Goal: Task Accomplishment & Management: Use online tool/utility

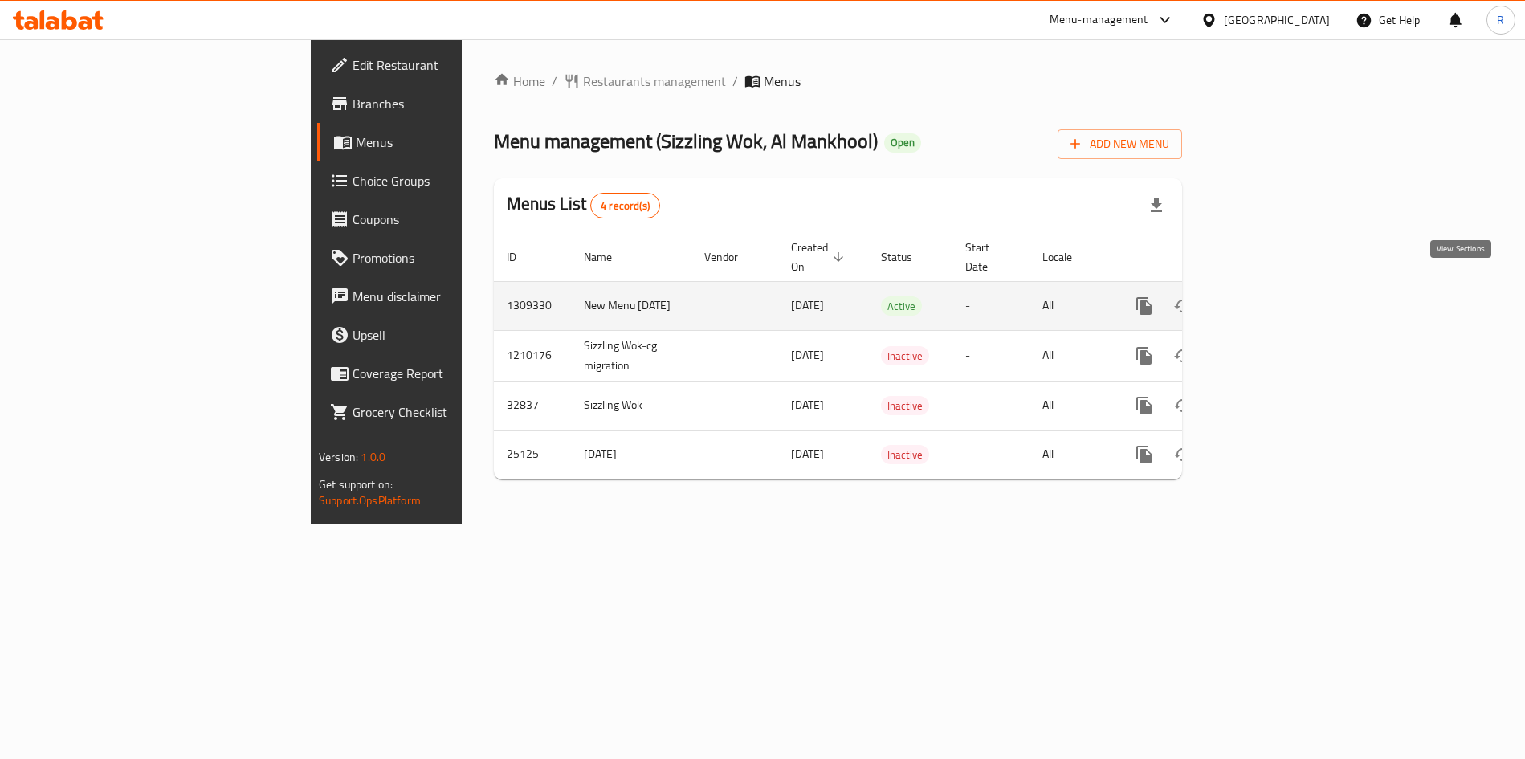
click at [1270, 296] on icon "enhanced table" at bounding box center [1260, 305] width 19 height 19
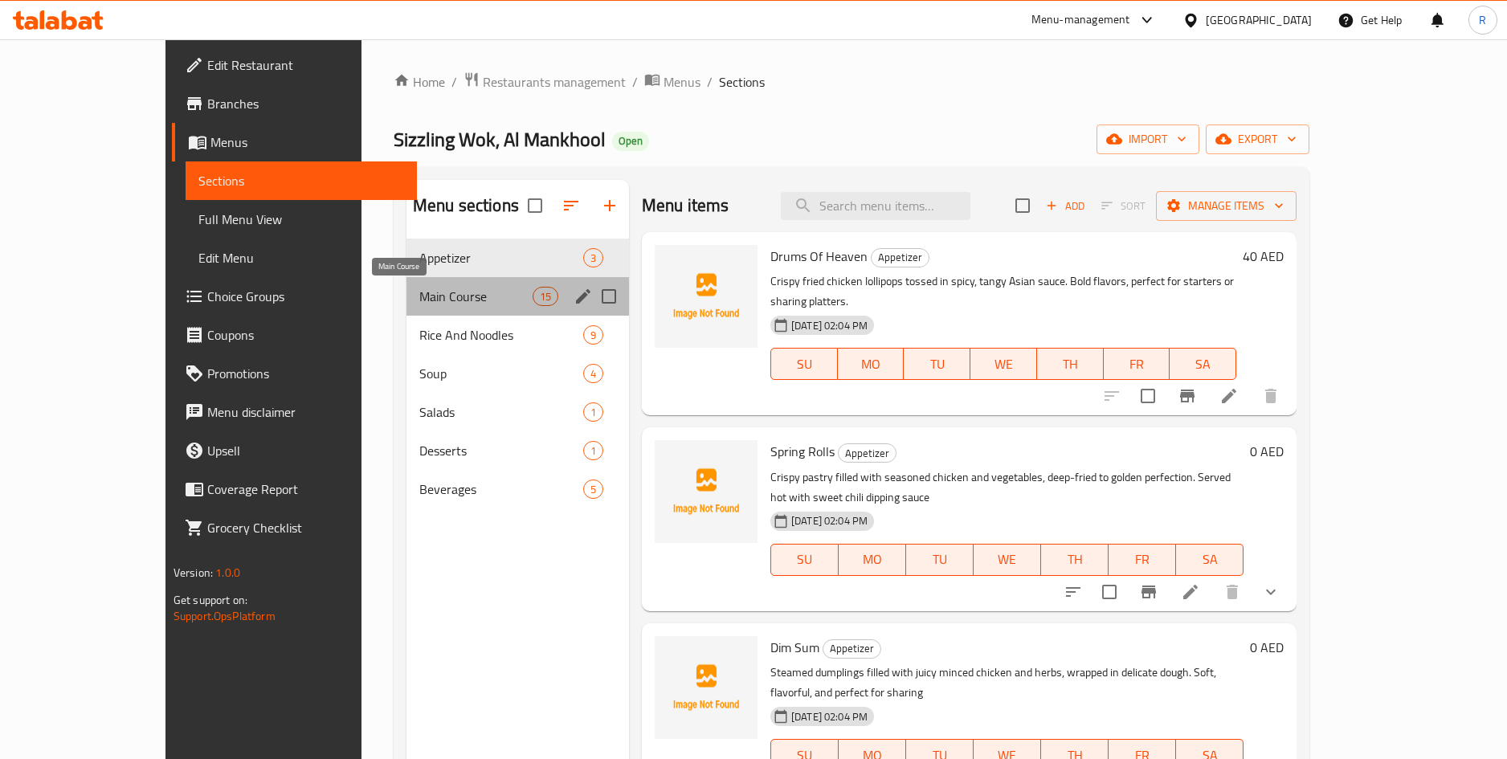
click at [419, 300] on span "Main Course" at bounding box center [475, 296] width 113 height 19
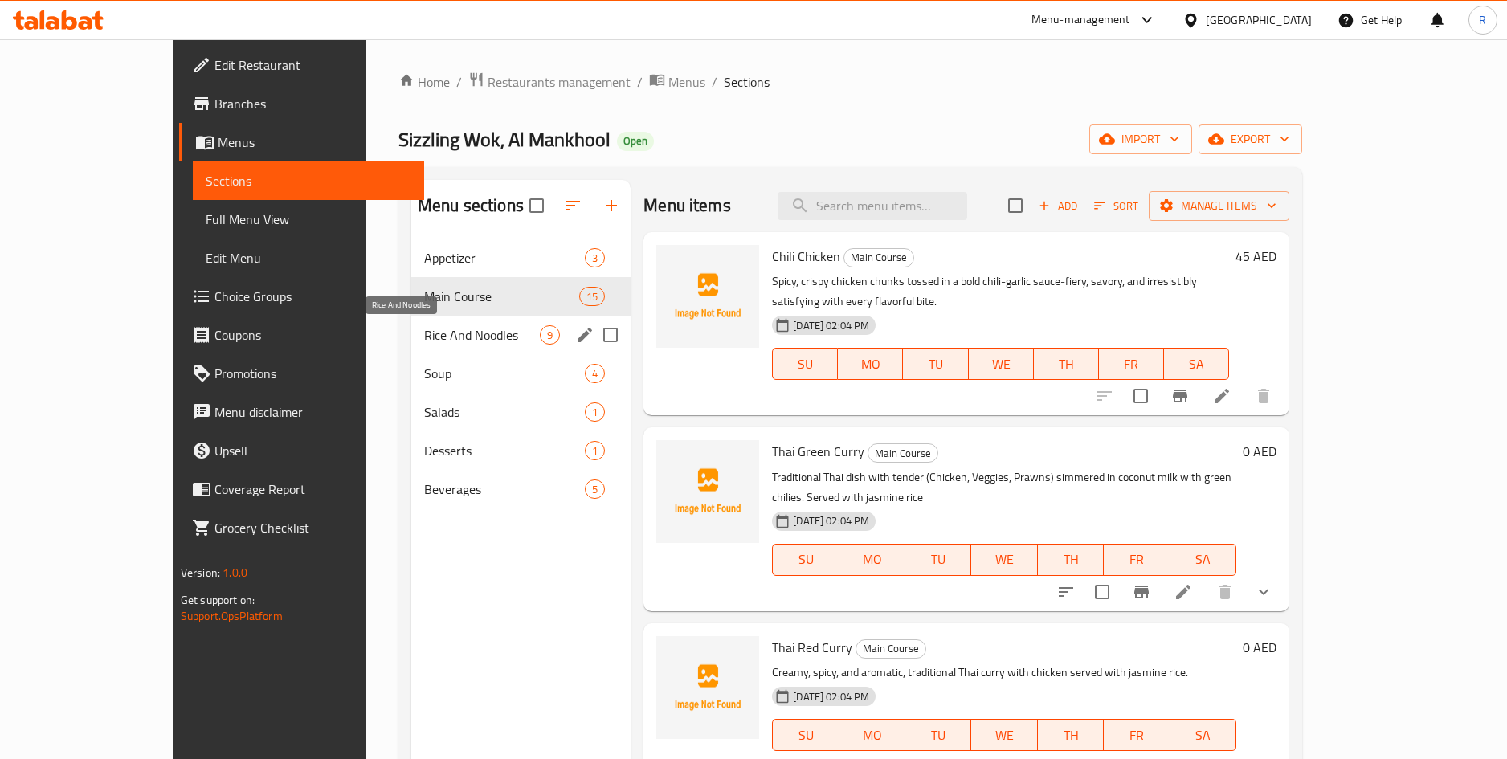
click at [424, 340] on span "Rice And Noodles" at bounding box center [482, 334] width 116 height 19
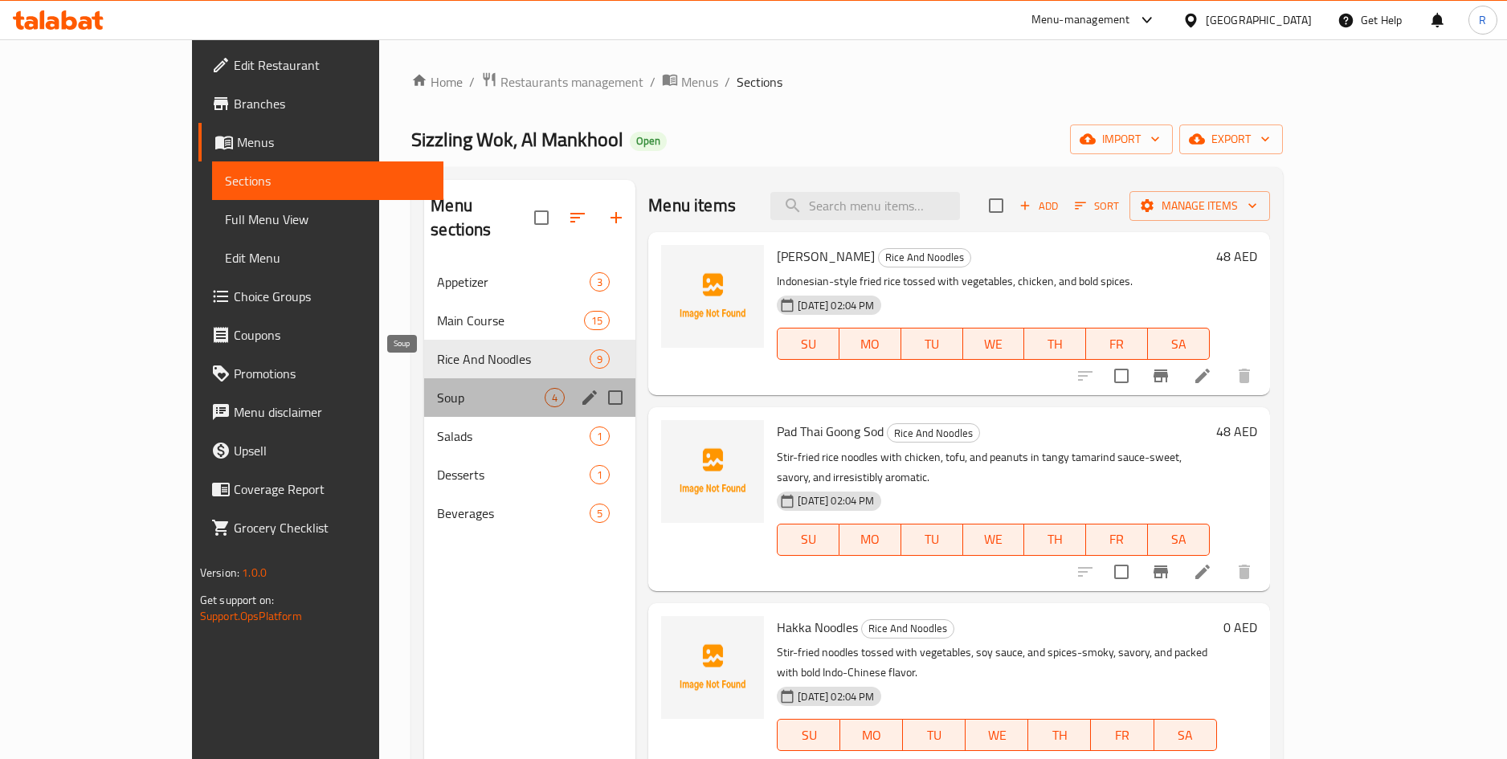
click at [437, 388] on span "Soup" at bounding box center [491, 397] width 108 height 19
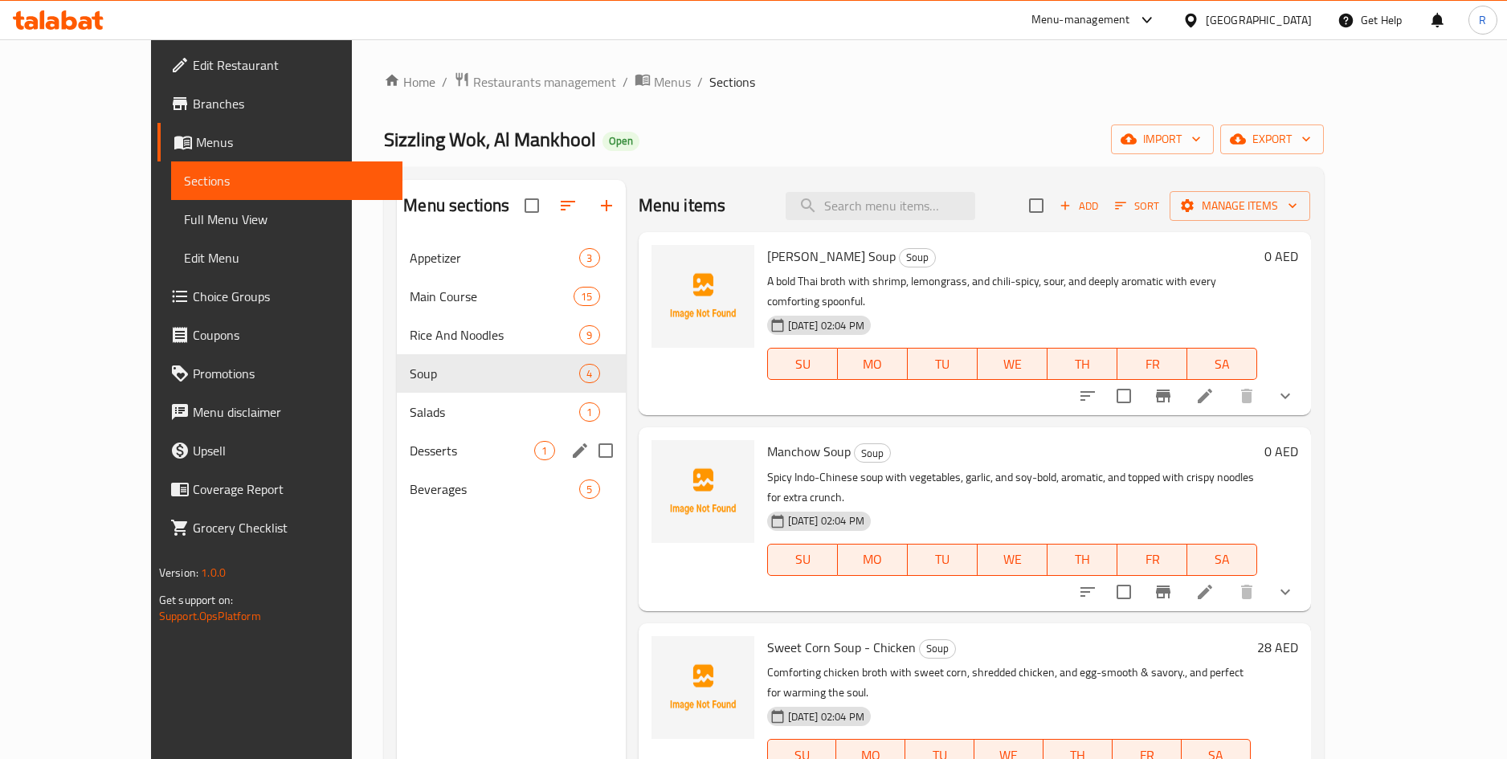
click at [397, 438] on div "Desserts 1" at bounding box center [511, 450] width 228 height 39
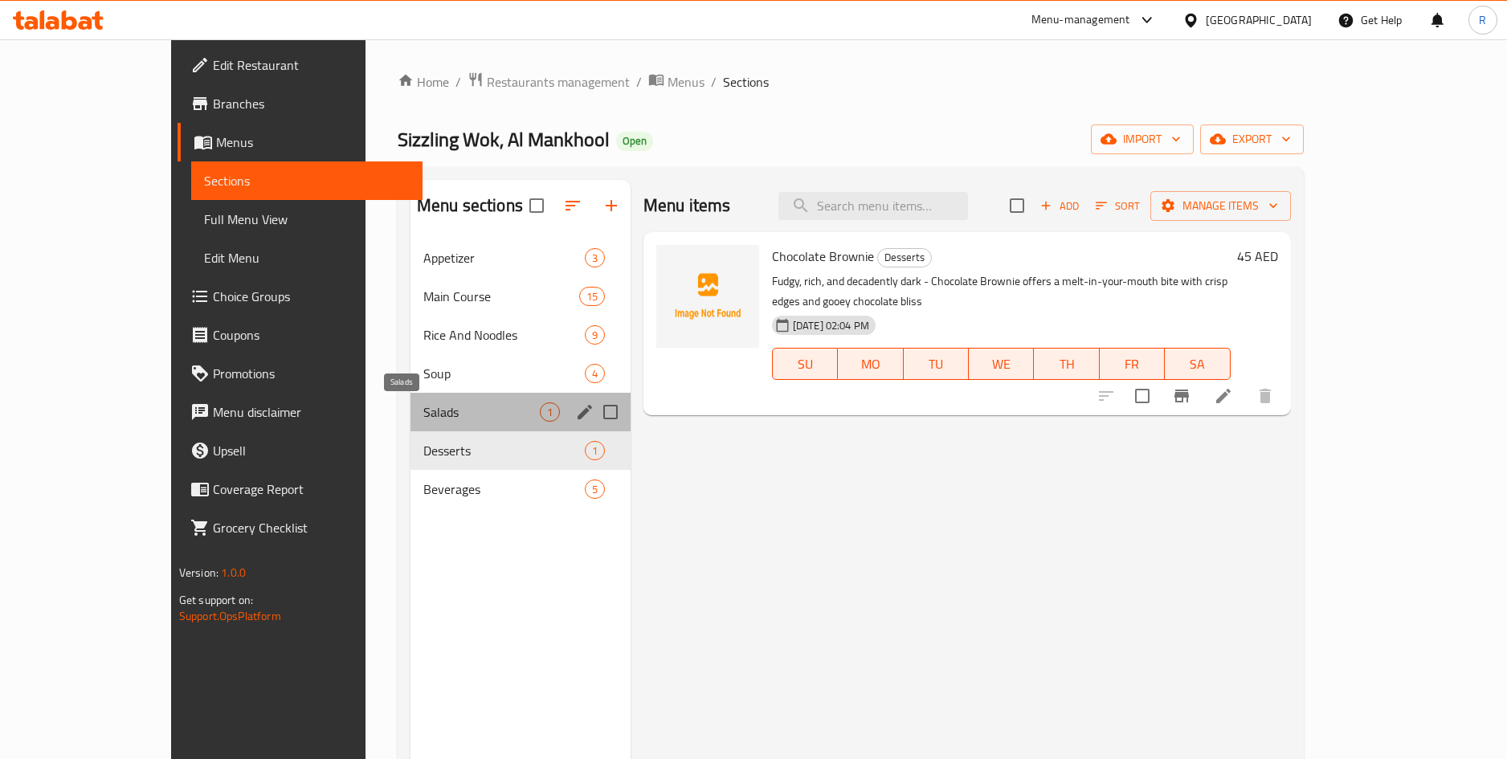
click at [423, 414] on span "Salads" at bounding box center [481, 411] width 116 height 19
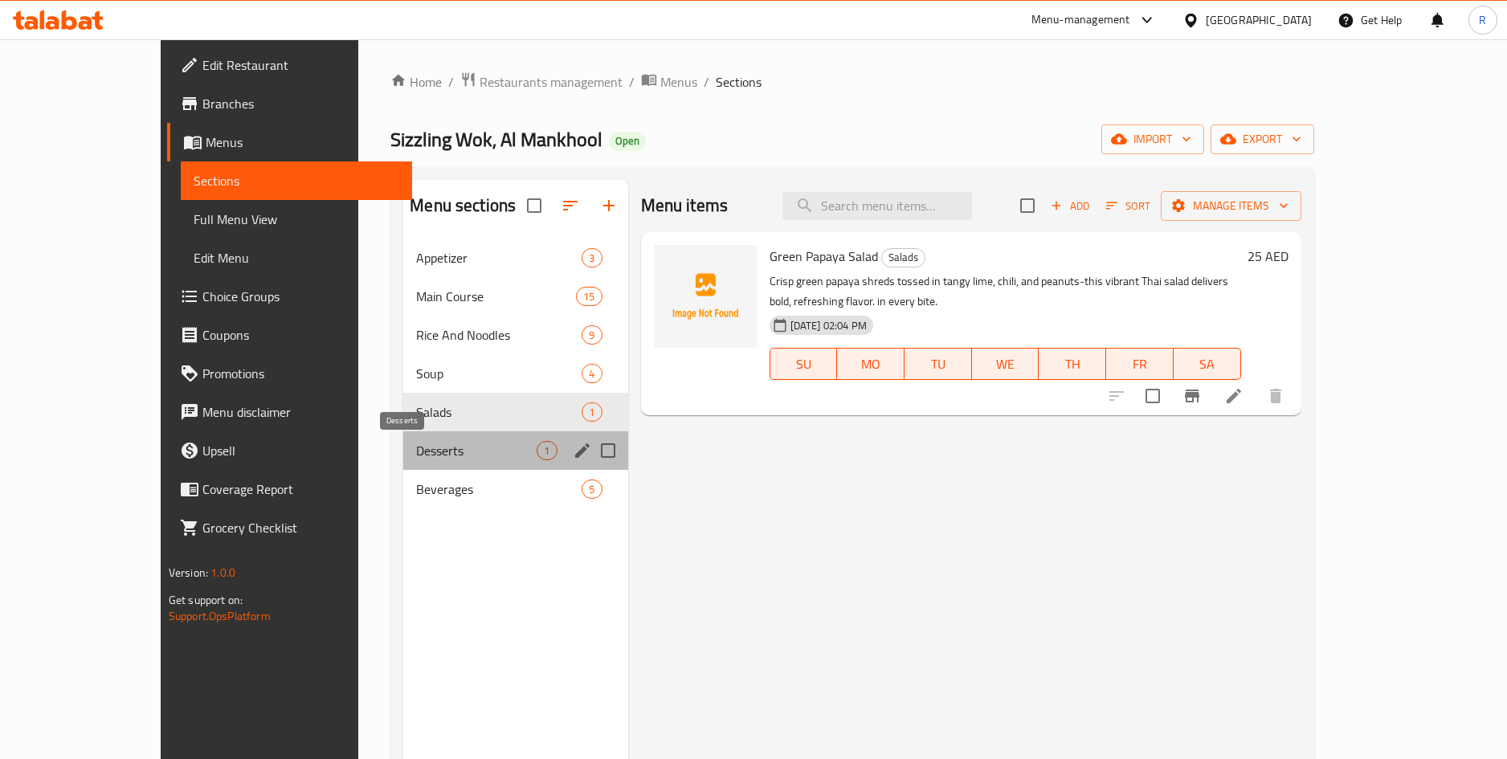
click at [416, 457] on span "Desserts" at bounding box center [476, 450] width 120 height 19
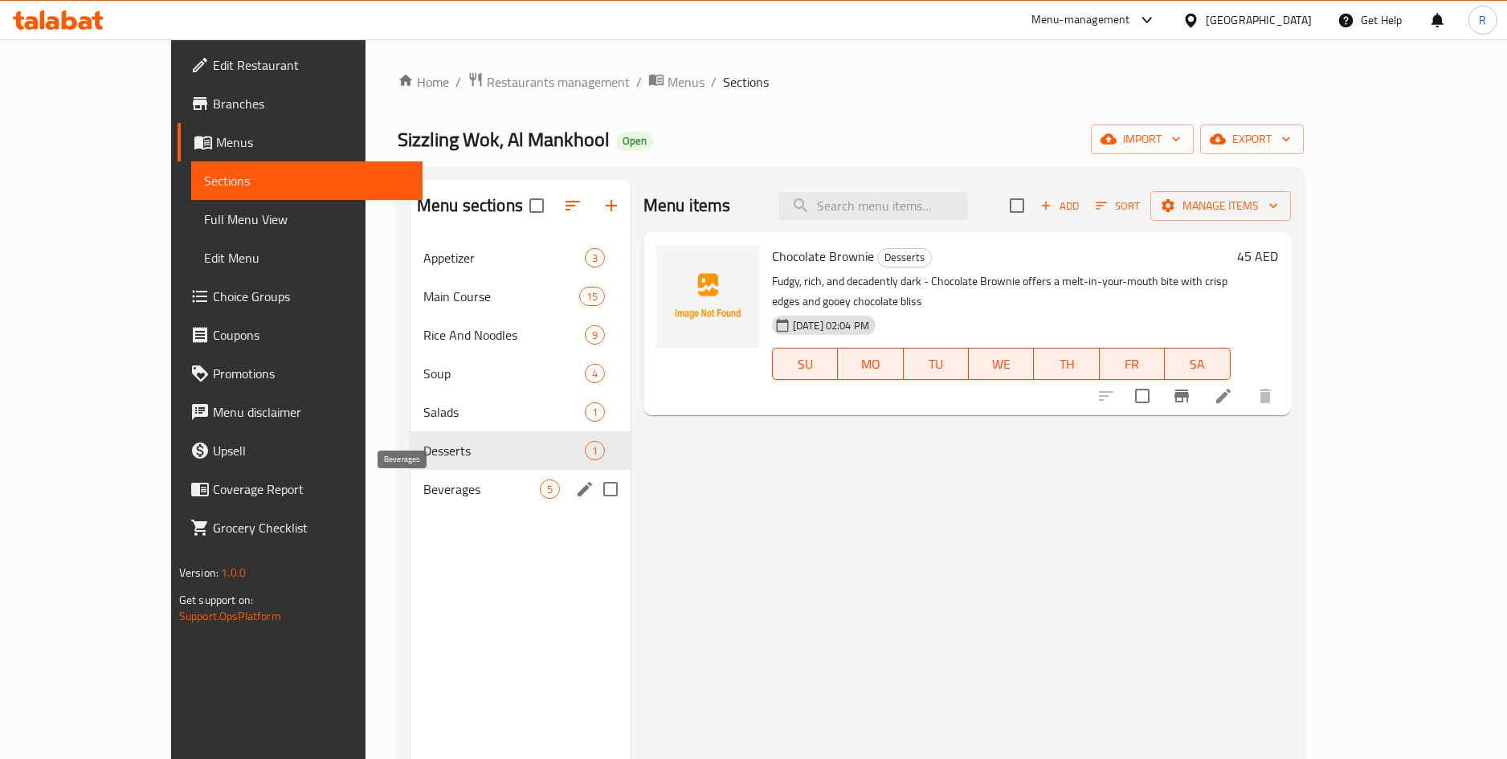
click at [423, 491] on span "Beverages" at bounding box center [481, 489] width 116 height 19
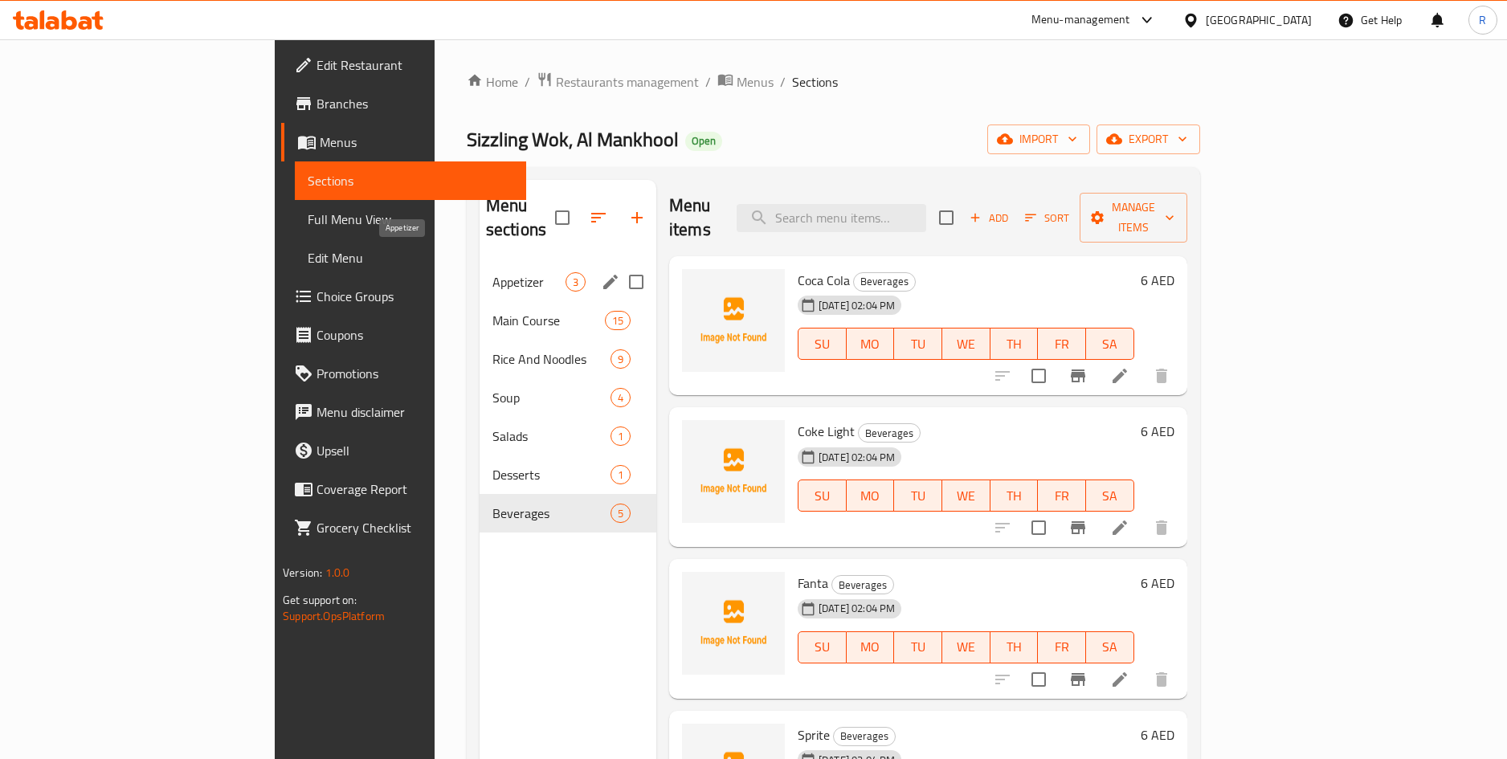
click at [492, 272] on span "Appetizer" at bounding box center [528, 281] width 73 height 19
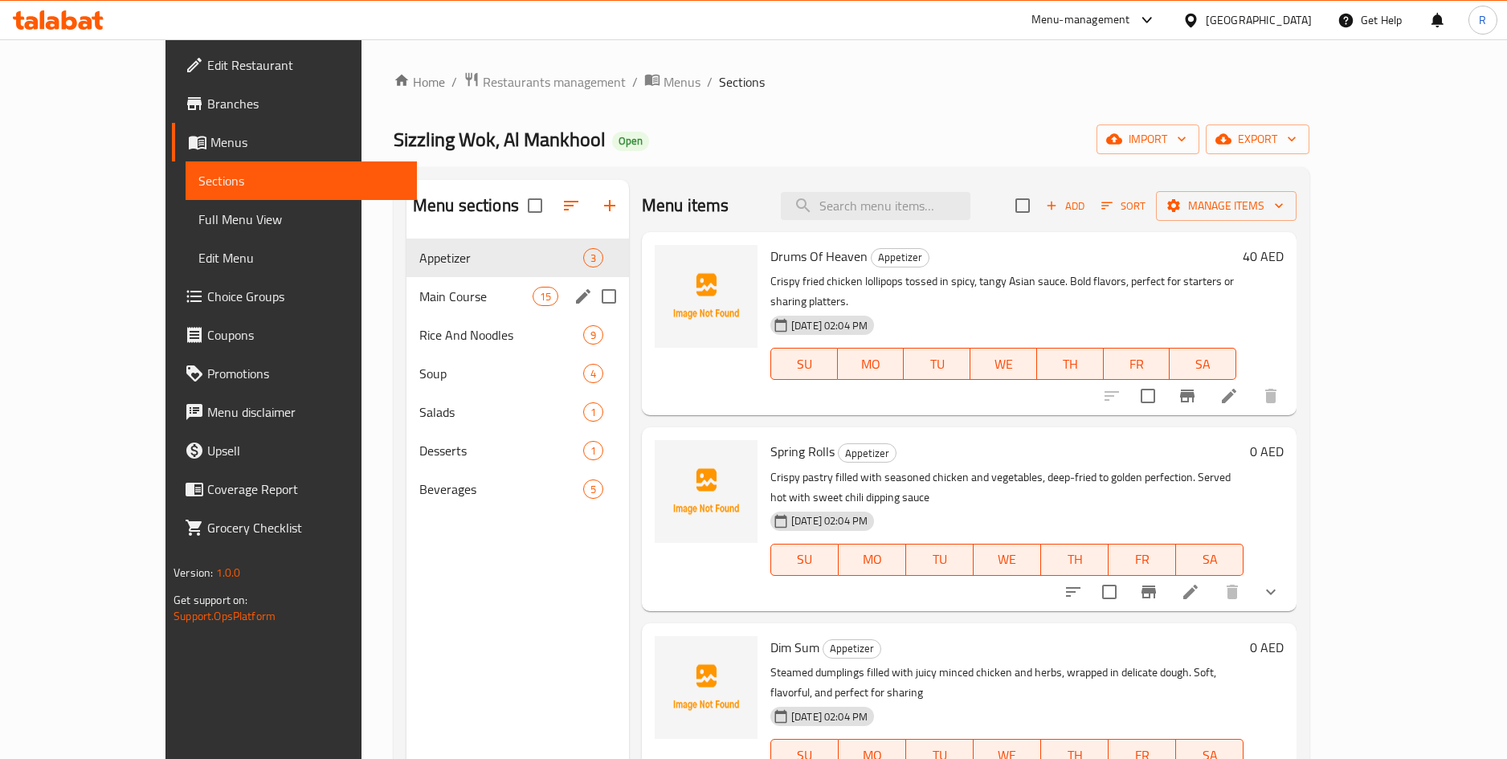
click at [423, 285] on div "Main Course 15" at bounding box center [517, 296] width 222 height 39
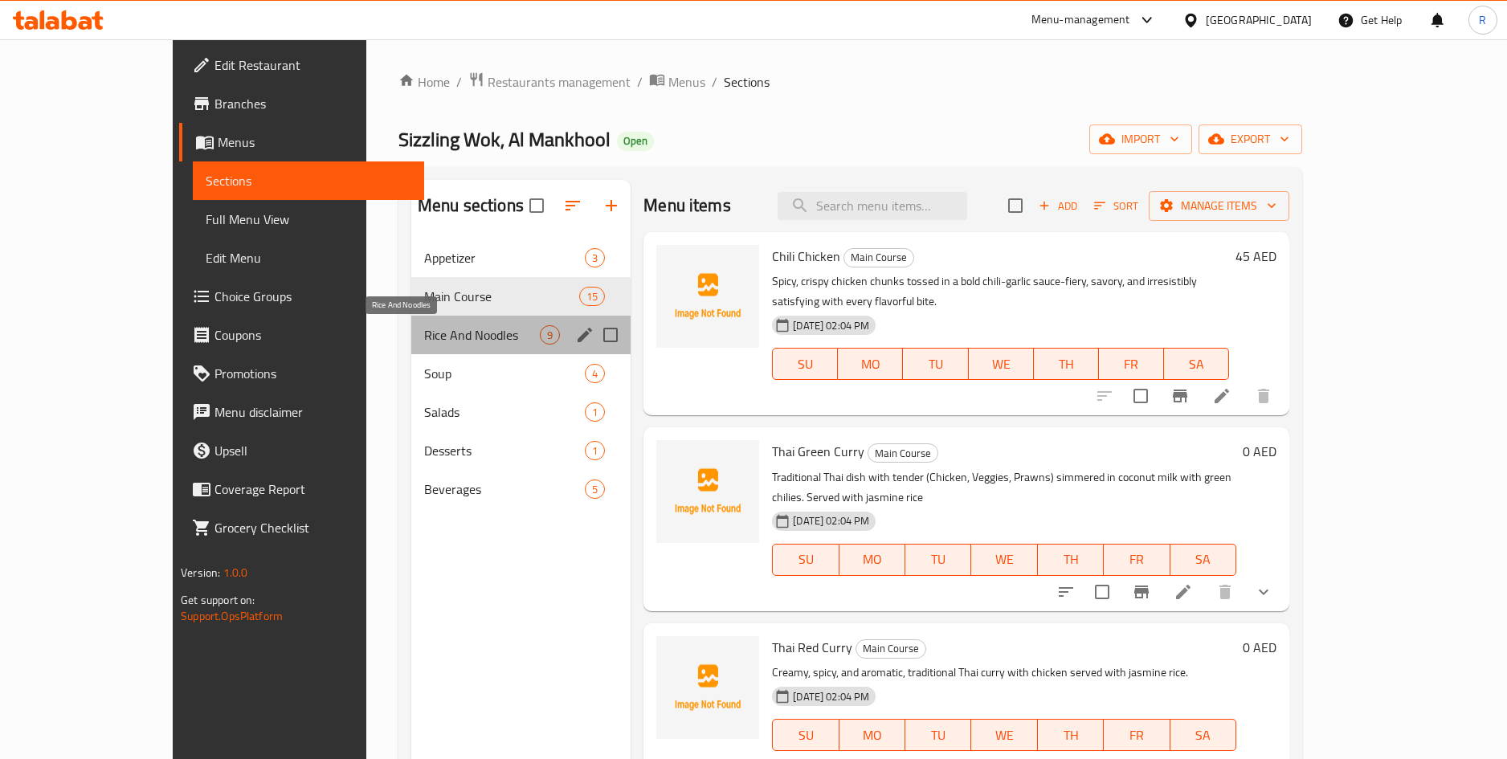
click at [424, 340] on span "Rice And Noodles" at bounding box center [482, 334] width 116 height 19
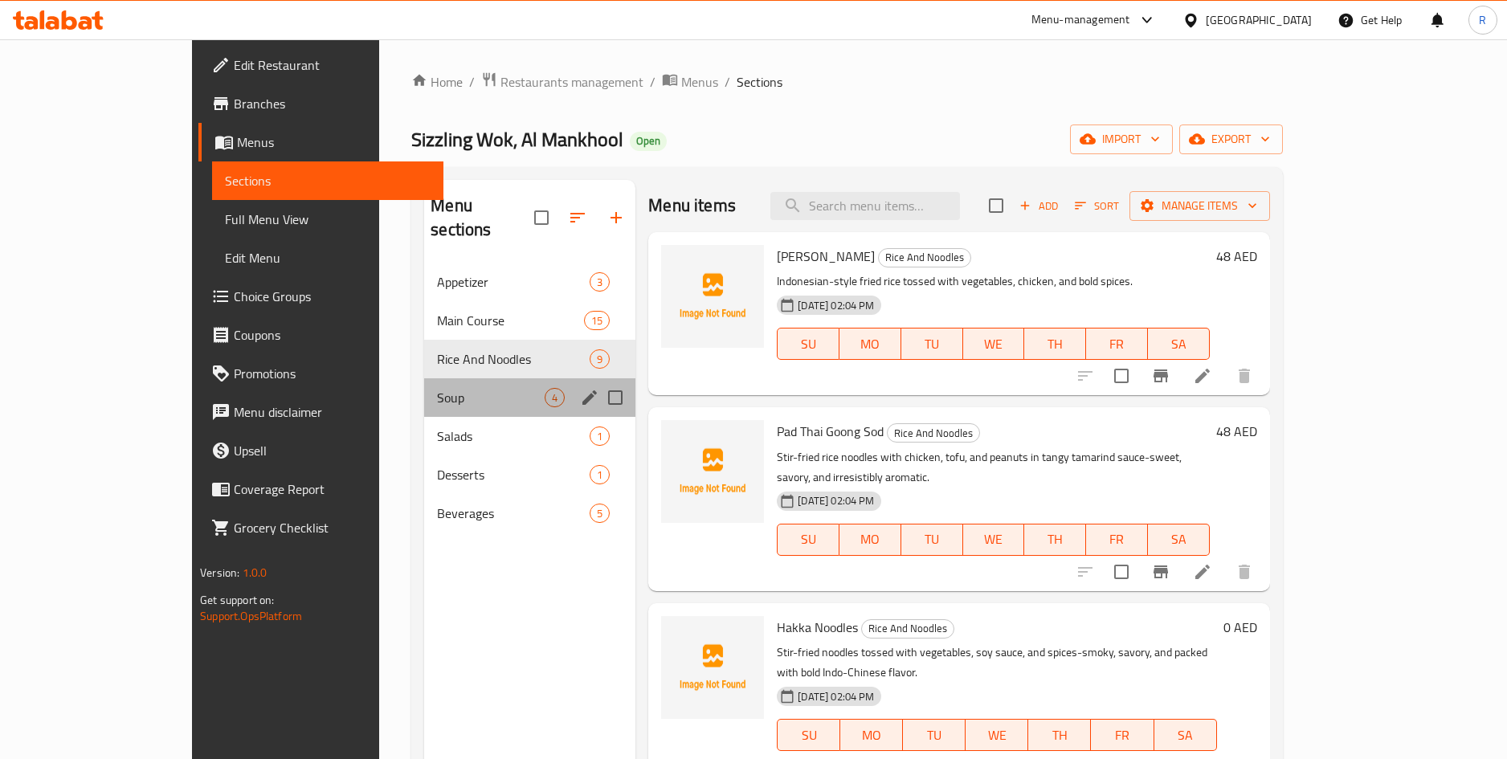
click at [424, 388] on div "Soup 4" at bounding box center [529, 397] width 211 height 39
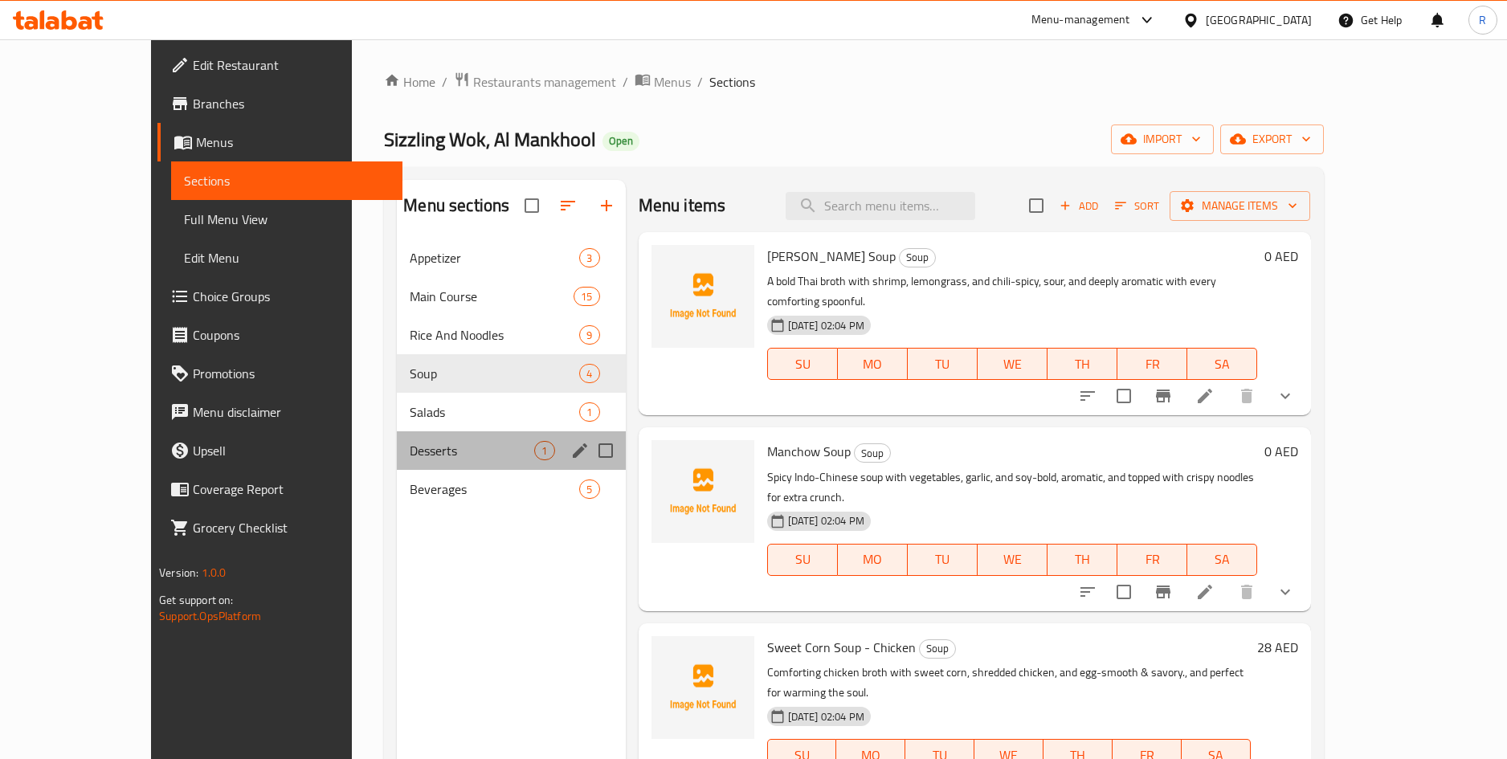
click at [422, 435] on div "Desserts 1" at bounding box center [511, 450] width 228 height 39
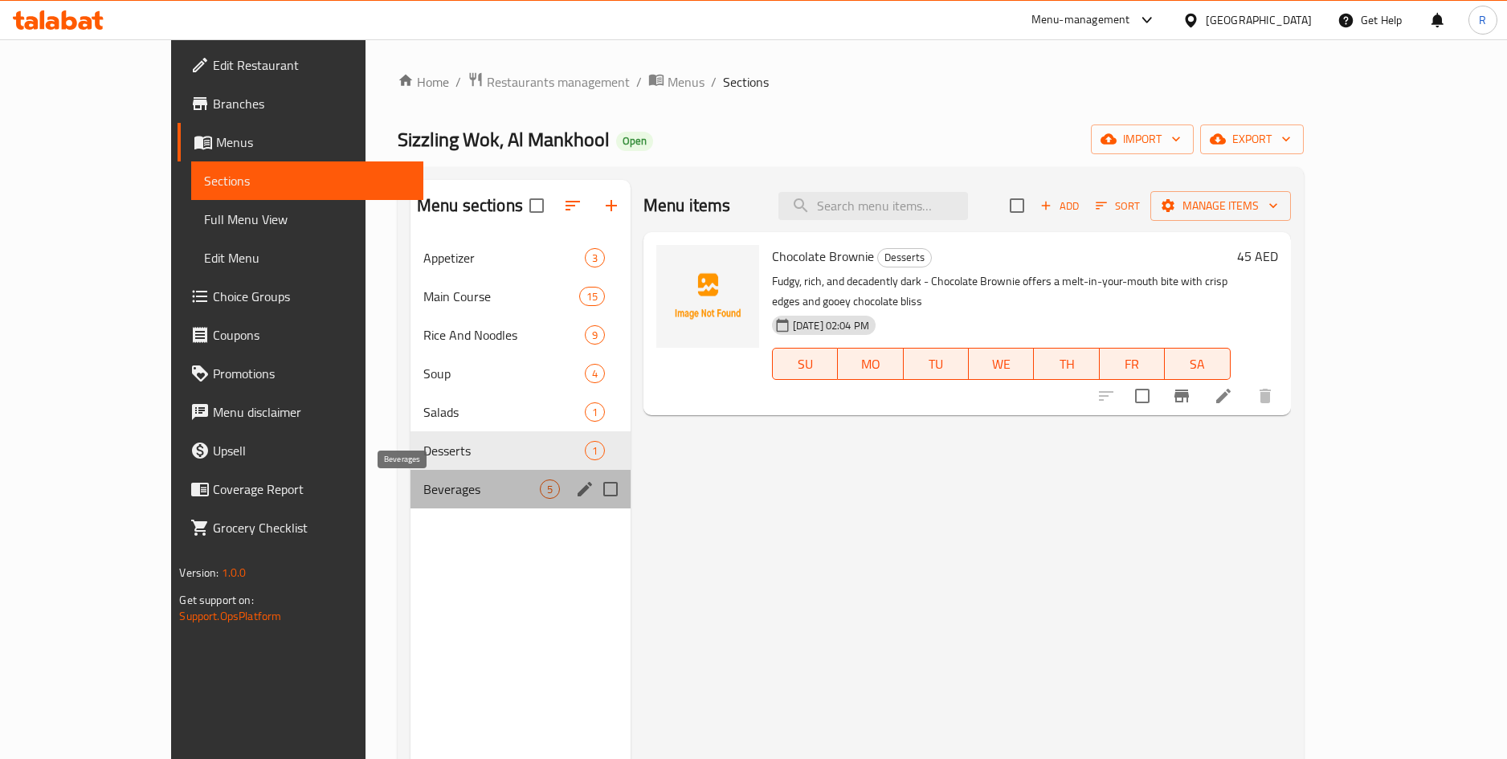
click at [423, 497] on span "Beverages" at bounding box center [481, 489] width 116 height 19
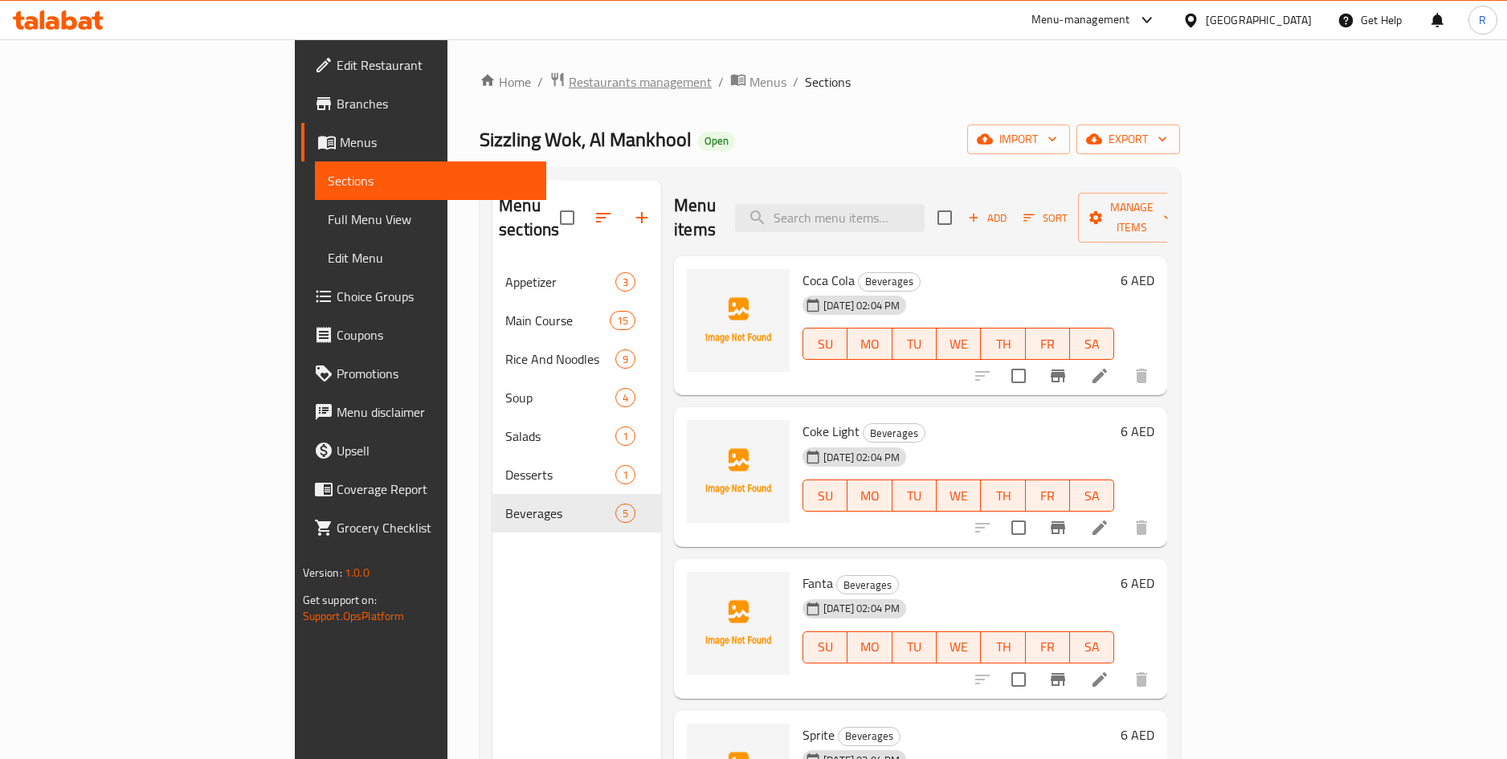
click at [569, 88] on span "Restaurants management" at bounding box center [640, 81] width 143 height 19
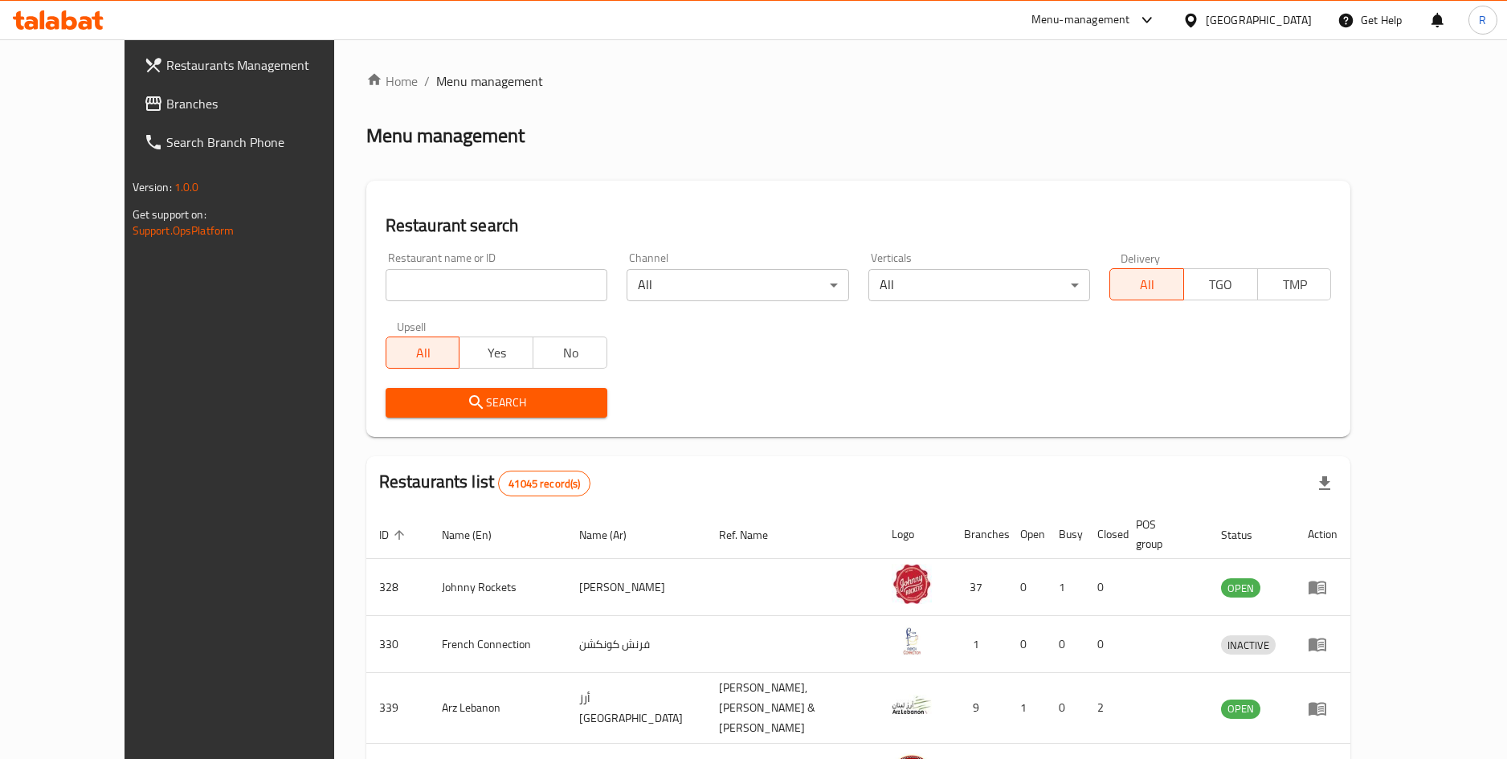
click at [1092, 28] on div "Menu-management" at bounding box center [1080, 19] width 99 height 19
click at [983, 182] on div "Restaurant-Management" at bounding box center [995, 178] width 126 height 18
click at [401, 288] on input "search" at bounding box center [497, 285] width 222 height 32
type input "sizzling wok"
click button "Search" at bounding box center [497, 403] width 222 height 30
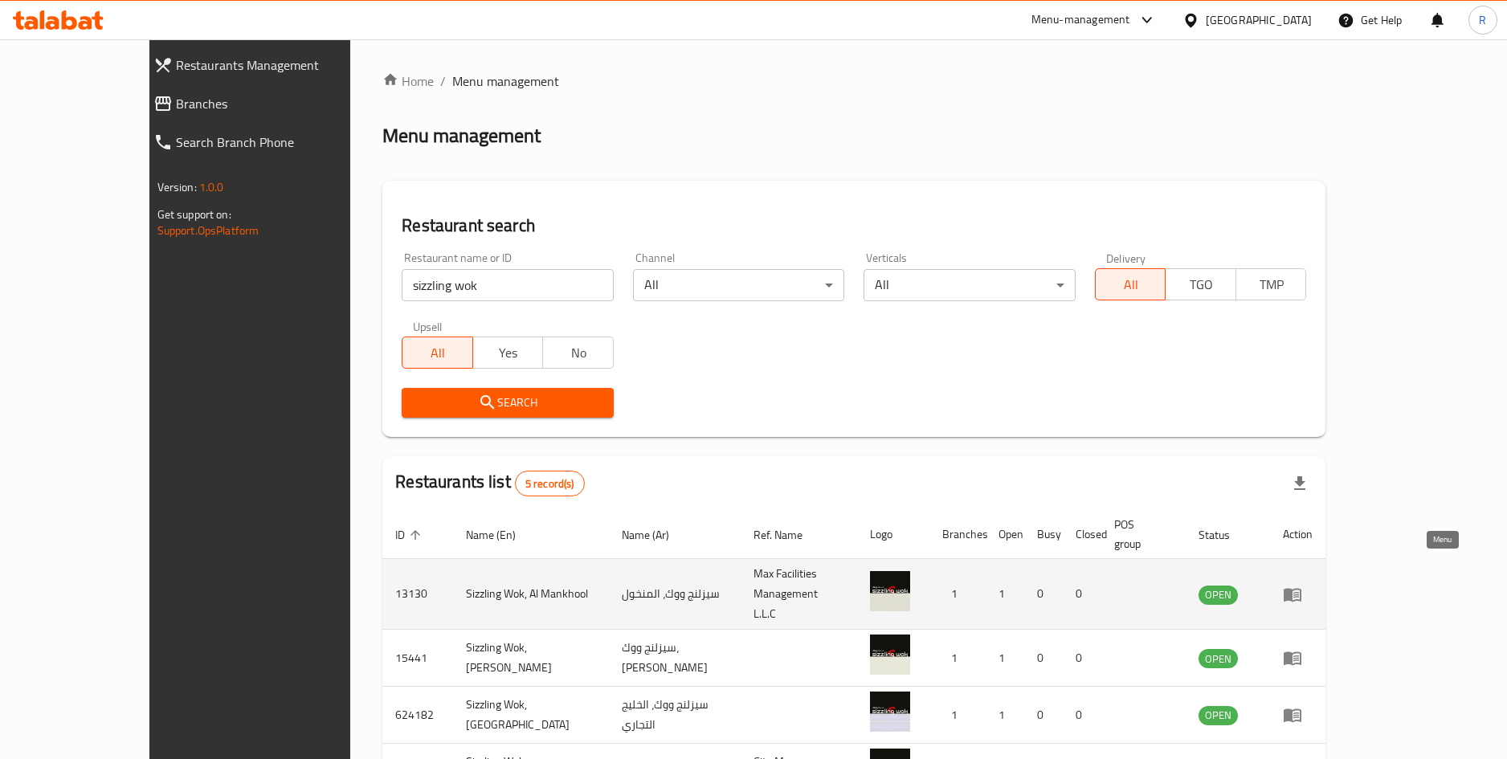
click at [1301, 588] on icon "enhanced table" at bounding box center [1293, 595] width 18 height 14
